Goal: Book appointment/travel/reservation

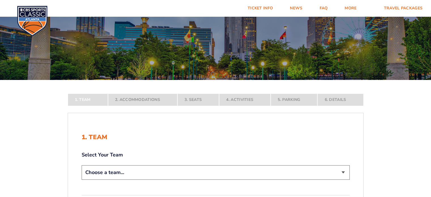
scroll to position [57, 0]
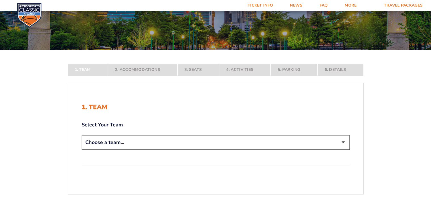
click at [144, 142] on select "Choose a team... [US_STATE] Wildcats [US_STATE] State Buckeyes [US_STATE] Tar H…" at bounding box center [216, 142] width 268 height 14
select select "12956"
click at [82, 150] on select "Choose a team... [US_STATE] Wildcats [US_STATE] State Buckeyes [US_STATE] Tar H…" at bounding box center [216, 142] width 268 height 14
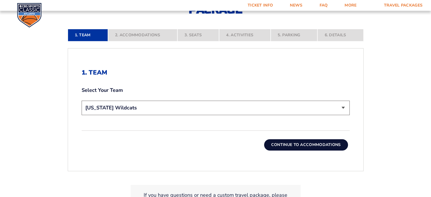
scroll to position [132, 0]
click at [282, 136] on div "Continue To Accommodations" at bounding box center [216, 140] width 268 height 20
click at [282, 140] on button "Continue To Accommodations" at bounding box center [306, 144] width 84 height 11
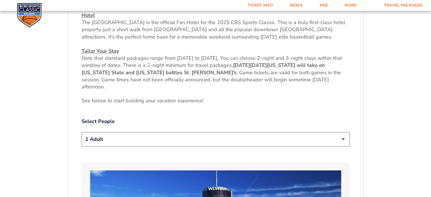
scroll to position [227, 0]
click at [143, 140] on select "1 Adult 2 Adults 3 Adults 4 Adults 2 Adults + 1 Child 2 Adults + 2 Children 2 A…" at bounding box center [216, 139] width 268 height 14
select select "4 Adults"
click at [82, 132] on select "1 Adult 2 Adults 3 Adults 4 Adults 2 Adults + 1 Child 2 Adults + 2 Children 2 A…" at bounding box center [216, 139] width 268 height 14
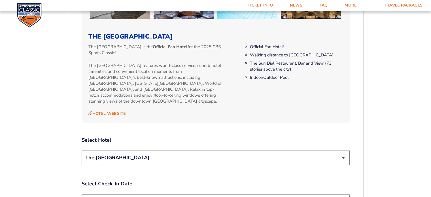
scroll to position [568, 0]
click at [143, 150] on select "The [GEOGRAPHIC_DATA]" at bounding box center [216, 157] width 268 height 14
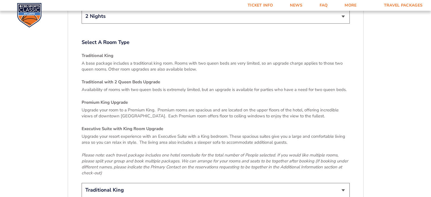
scroll to position [829, 0]
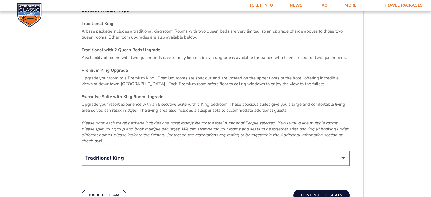
click at [142, 151] on select "Traditional King Traditional with 2 Queen Beds Upgrade (+$45 per night) Premium…" at bounding box center [216, 158] width 268 height 14
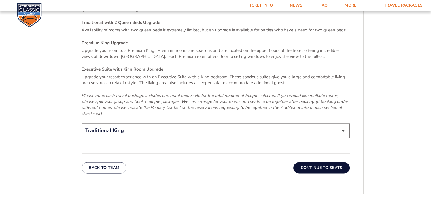
scroll to position [857, 0]
click at [139, 124] on select "Traditional King Traditional with 2 Queen Beds Upgrade (+$45 per night) Premium…" at bounding box center [216, 130] width 268 height 14
select select "Executive Suite with King Room Upgrade"
click at [82, 123] on select "Traditional King Traditional with 2 Queen Beds Upgrade (+$45 per night) Premium…" at bounding box center [216, 130] width 268 height 14
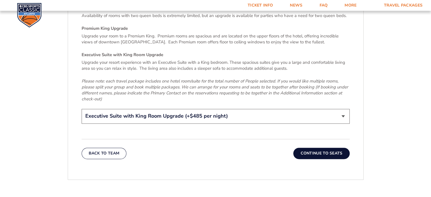
click at [303, 148] on button "Continue To Seats" at bounding box center [321, 153] width 56 height 11
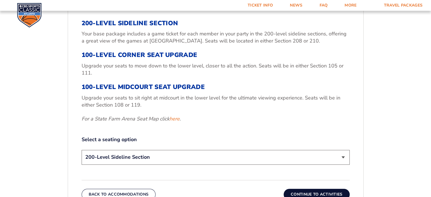
scroll to position [199, 0]
click at [141, 158] on select "200-Level Sideline Section 100-Level Corner Seat Upgrade (+$120 per person) 100…" at bounding box center [216, 157] width 268 height 14
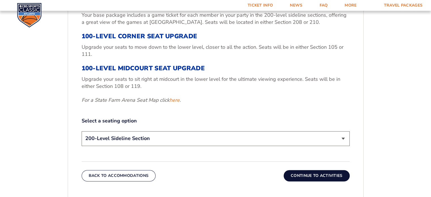
click at [132, 136] on select "200-Level Sideline Section 100-Level Corner Seat Upgrade (+$120 per person) 100…" at bounding box center [216, 138] width 268 height 14
select select "100-Level Midcourt Seat Upgrade"
click at [82, 131] on select "200-Level Sideline Section 100-Level Corner Seat Upgrade (+$120 per person) 100…" at bounding box center [216, 138] width 268 height 14
click at [294, 178] on button "Continue To Activities" at bounding box center [317, 175] width 66 height 11
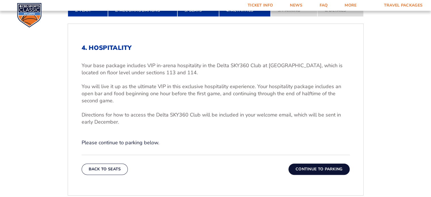
scroll to position [164, 0]
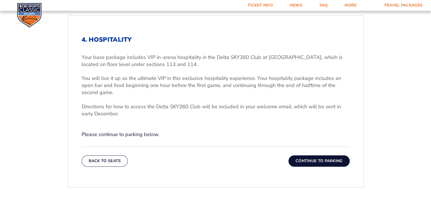
click at [316, 161] on button "Continue To Parking" at bounding box center [318, 160] width 61 height 11
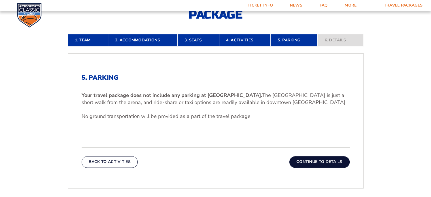
scroll to position [134, 0]
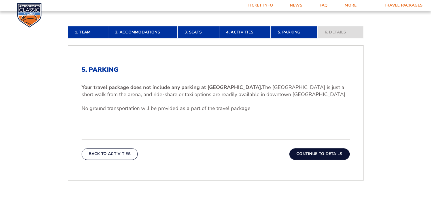
click at [303, 153] on button "Continue To Details" at bounding box center [319, 153] width 60 height 11
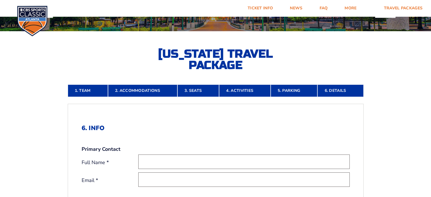
scroll to position [0, 0]
